Goal: Navigation & Orientation: Find specific page/section

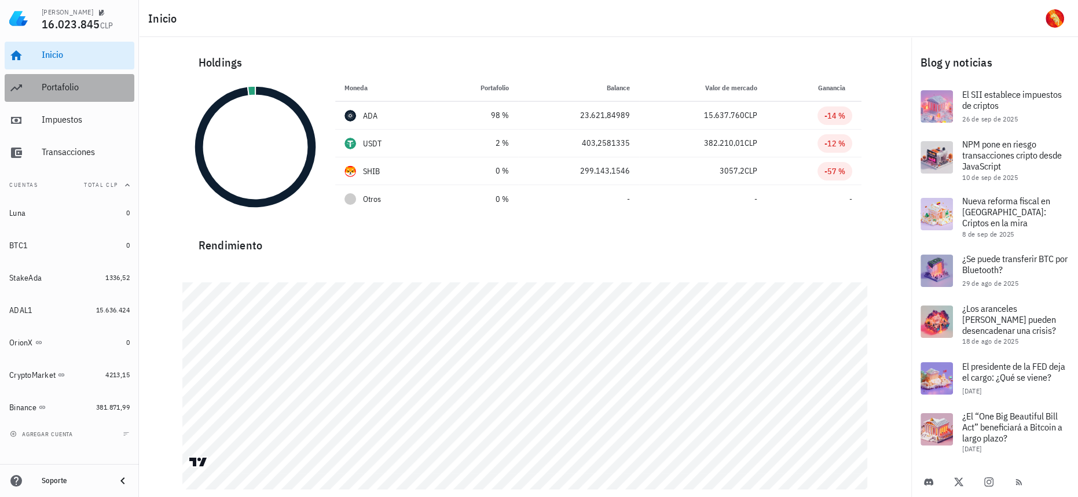
click at [67, 98] on div "Portafolio" at bounding box center [86, 88] width 88 height 26
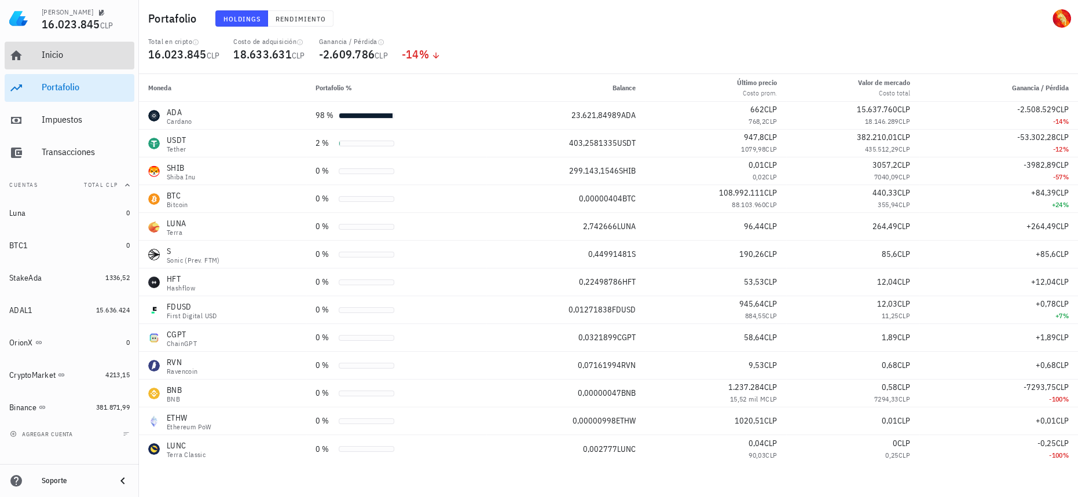
click at [83, 47] on div "Inicio" at bounding box center [86, 55] width 88 height 26
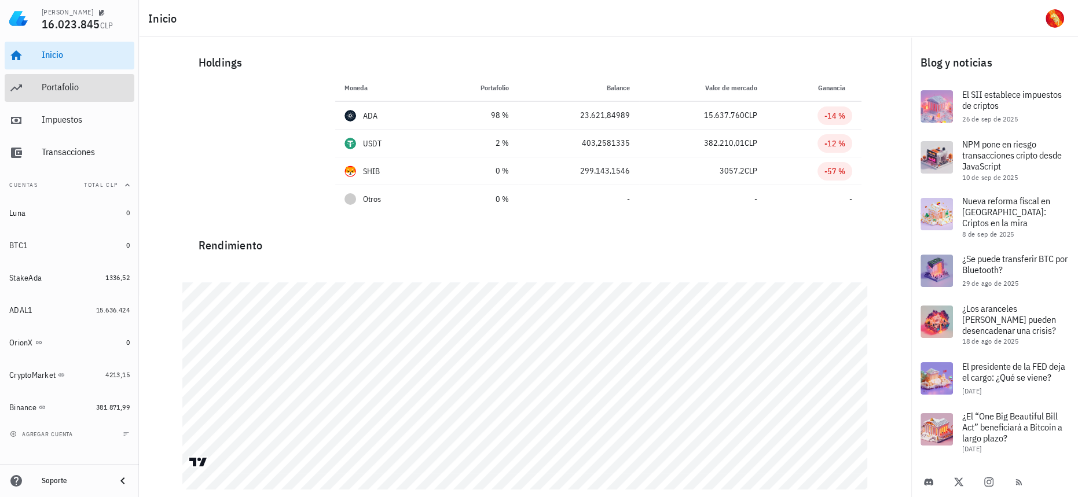
click at [74, 82] on div "Portafolio" at bounding box center [86, 87] width 88 height 11
